Goal: Transaction & Acquisition: Purchase product/service

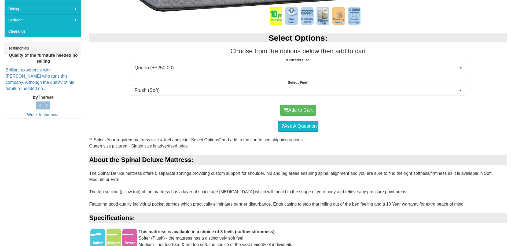
scroll to position [188, 0]
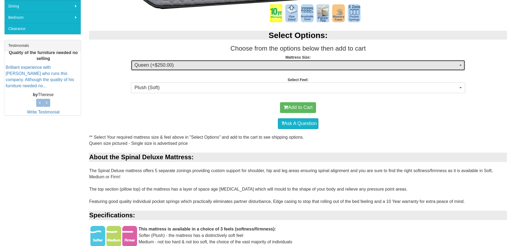
click at [213, 65] on span "Queen (+$250.00)" at bounding box center [296, 65] width 324 height 7
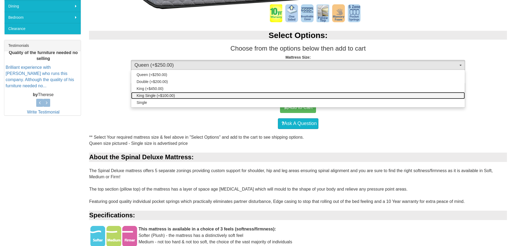
click at [198, 94] on link "King Single (+$100.00)" at bounding box center [298, 95] width 334 height 7
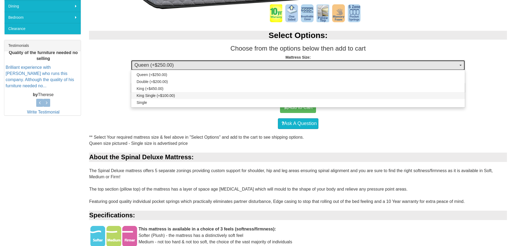
select select "187"
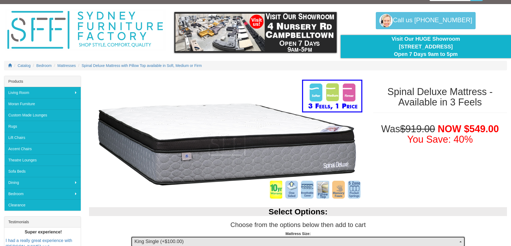
scroll to position [0, 0]
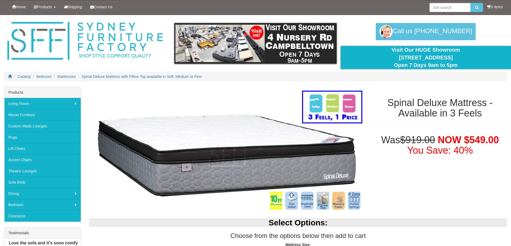
scroll to position [107, 0]
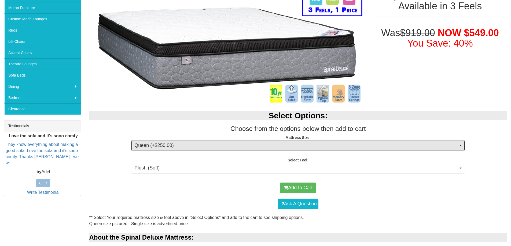
click at [290, 142] on button "Queen (+$250.00)" at bounding box center [298, 146] width 334 height 11
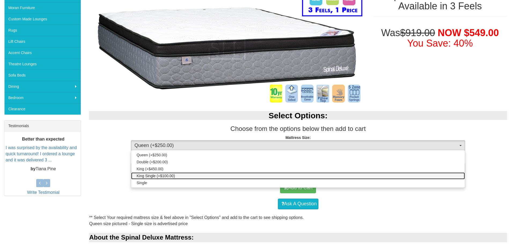
click at [203, 179] on link "King Single (+$100.00)" at bounding box center [298, 176] width 334 height 7
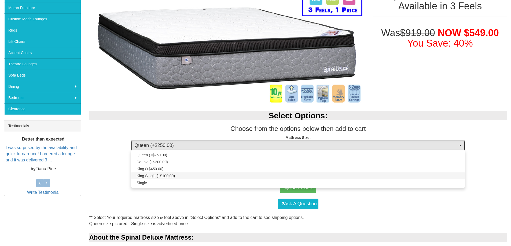
select select "187"
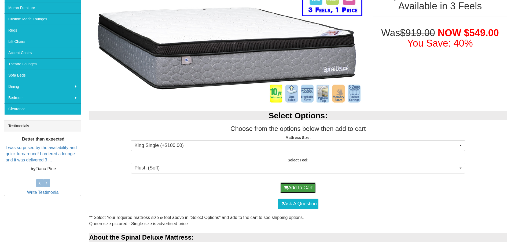
click at [288, 187] on button "Add to Cart" at bounding box center [298, 188] width 36 height 11
